Goal: Task Accomplishment & Management: Use online tool/utility

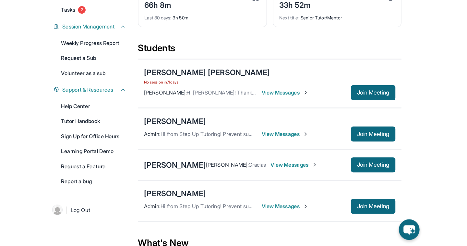
scroll to position [147, 0]
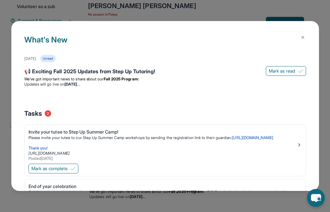
click at [304, 35] on img at bounding box center [302, 37] width 5 height 5
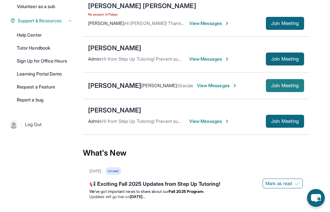
click at [285, 87] on span "Join Meeting" at bounding box center [285, 86] width 28 height 4
click at [276, 87] on span "Join Meeting" at bounding box center [285, 86] width 28 height 4
click at [280, 92] on button "Join Meeting" at bounding box center [285, 85] width 38 height 13
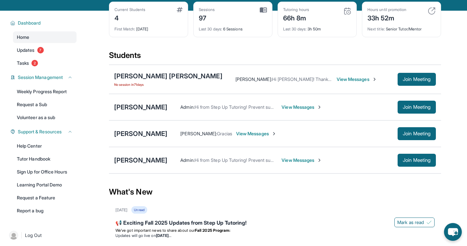
scroll to position [26, 0]
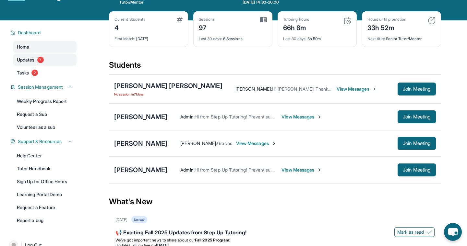
click at [31, 61] on span "Updates" at bounding box center [26, 60] width 18 height 6
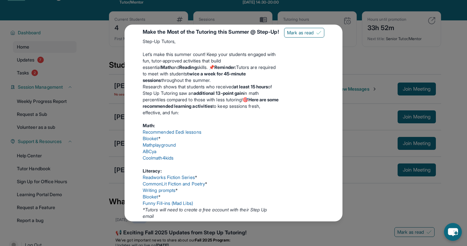
scroll to position [249, 0]
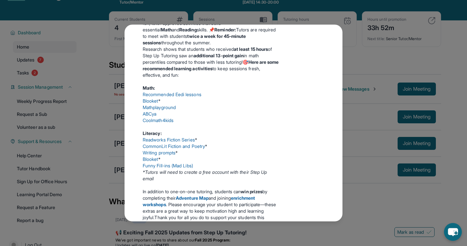
click at [154, 168] on link "Funny Fill-ins (Mad Libs)" at bounding box center [168, 166] width 50 height 6
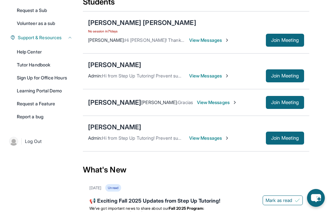
scroll to position [139, 0]
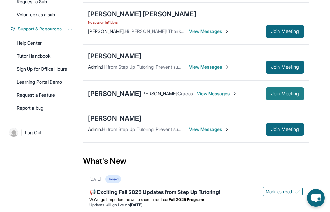
click at [280, 100] on button "Join Meeting" at bounding box center [285, 93] width 38 height 13
